Goal: Information Seeking & Learning: Learn about a topic

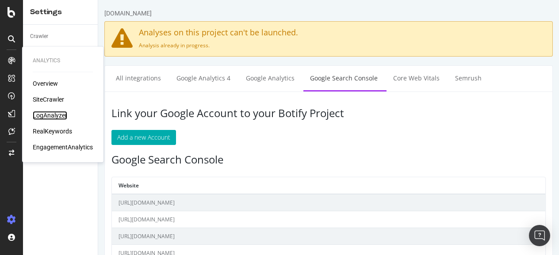
click at [46, 117] on div "LogAnalyzer" at bounding box center [50, 115] width 34 height 9
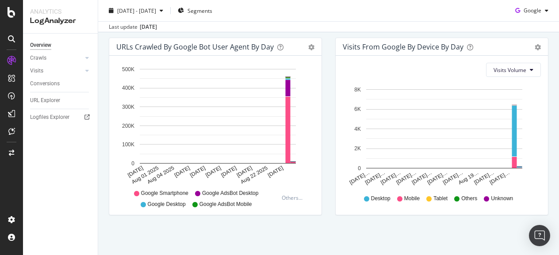
scroll to position [481, 0]
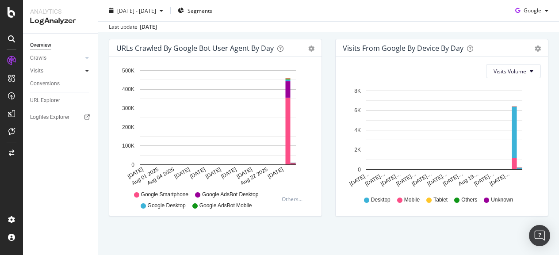
click at [90, 73] on div at bounding box center [87, 70] width 9 height 9
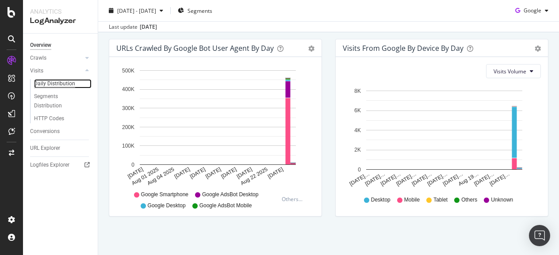
click at [62, 81] on div "Daily Distribution" at bounding box center [54, 83] width 41 height 9
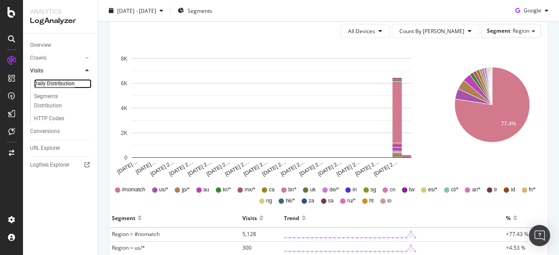
scroll to position [133, 0]
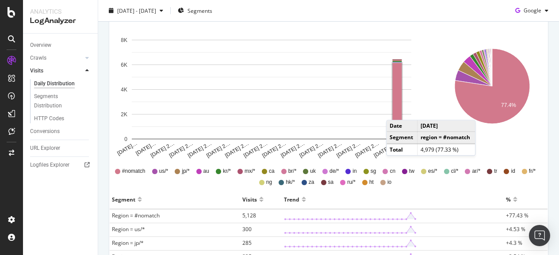
click at [395, 111] on rect "A chart." at bounding box center [397, 93] width 9 height 61
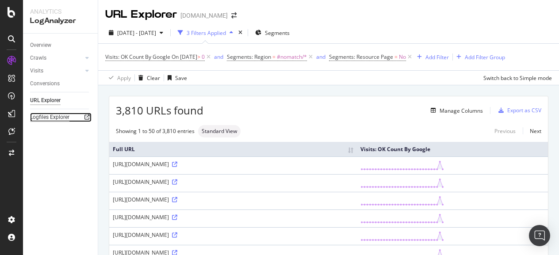
click at [54, 117] on div "Logfiles Explorer" at bounding box center [49, 117] width 39 height 9
click at [88, 58] on icon at bounding box center [87, 57] width 4 height 5
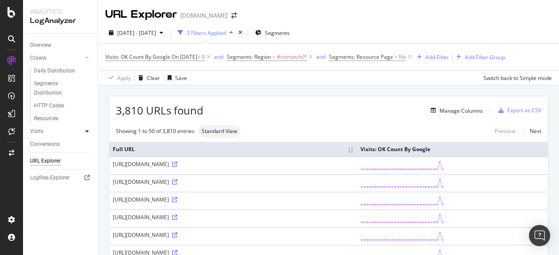
click at [83, 131] on div at bounding box center [87, 131] width 9 height 9
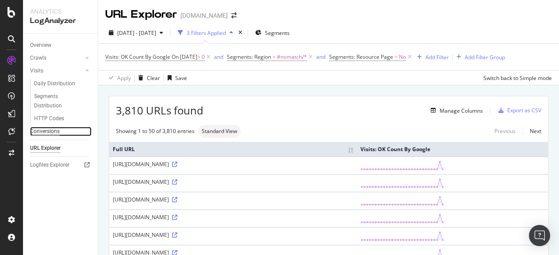
click at [47, 128] on div "Conversions" at bounding box center [45, 131] width 30 height 9
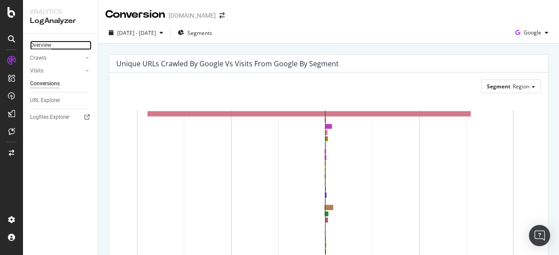
click at [48, 41] on div "Overview" at bounding box center [40, 45] width 21 height 9
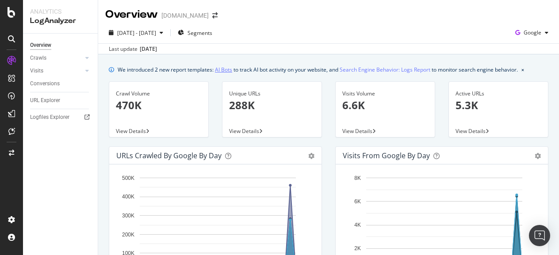
click at [223, 71] on link "AI Bots" at bounding box center [223, 69] width 17 height 9
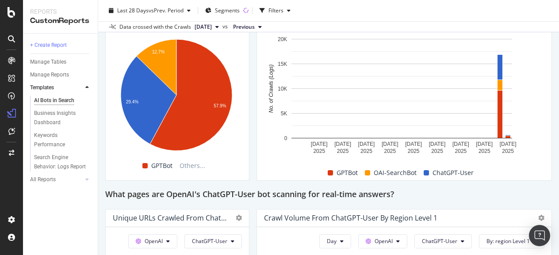
scroll to position [840, 0]
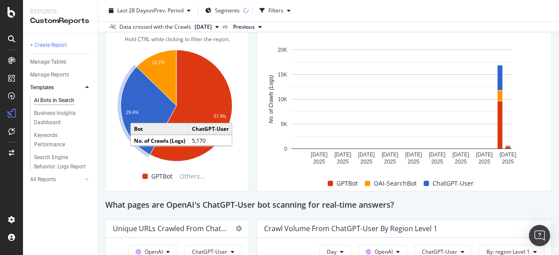
click at [140, 108] on icon "A chart." at bounding box center [149, 111] width 56 height 88
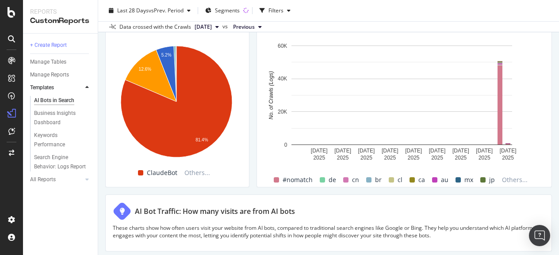
scroll to position [1362, 0]
